Goal: Task Accomplishment & Management: Use online tool/utility

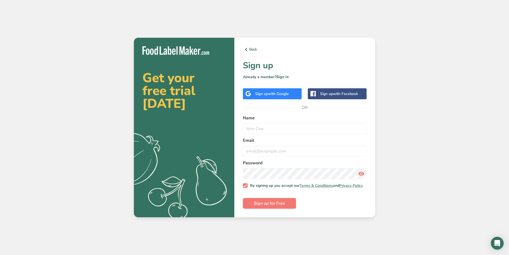
click at [283, 92] on span "with Google" at bounding box center [278, 93] width 21 height 5
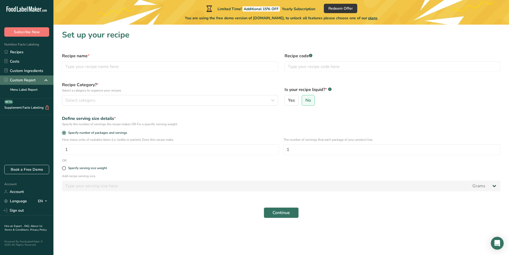
click at [37, 79] on div "Custom Report" at bounding box center [26, 79] width 53 height 9
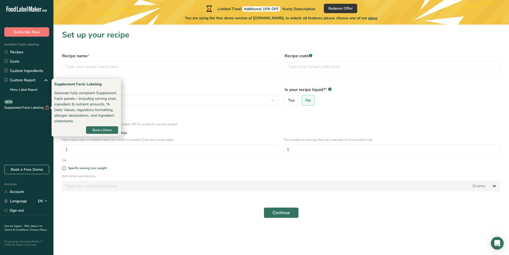
click at [22, 109] on div "Supplement Facts Labeling BETA" at bounding box center [25, 108] width 50 height 6
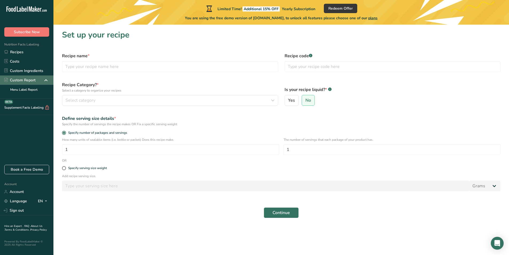
click at [32, 77] on div "Custom Report" at bounding box center [26, 79] width 53 height 9
click at [311, 64] on input "text" at bounding box center [393, 66] width 216 height 11
click at [99, 67] on input "text" at bounding box center [170, 66] width 216 height 11
